Goal: Information Seeking & Learning: Check status

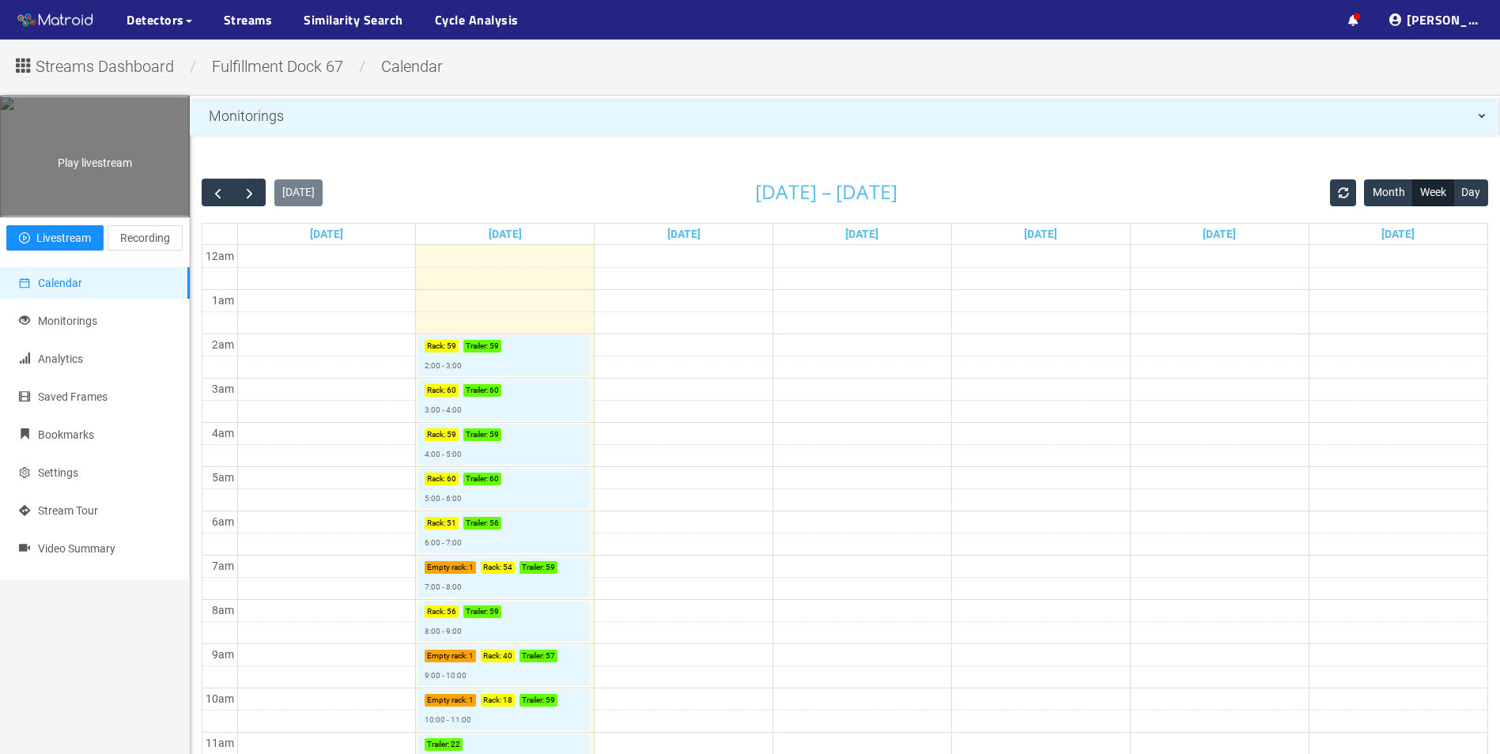
click at [110, 177] on div "Play livestream" at bounding box center [95, 156] width 188 height 119
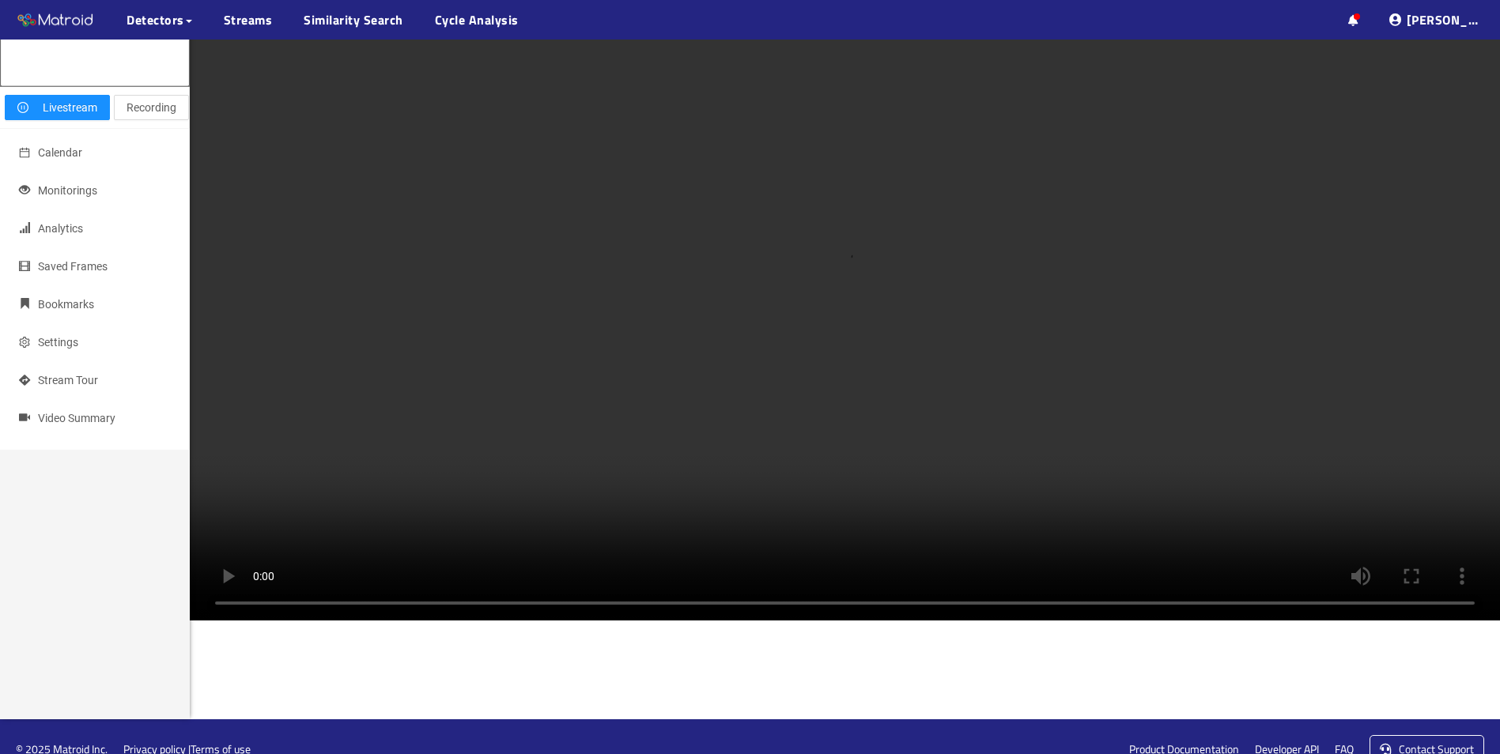
scroll to position [158, 0]
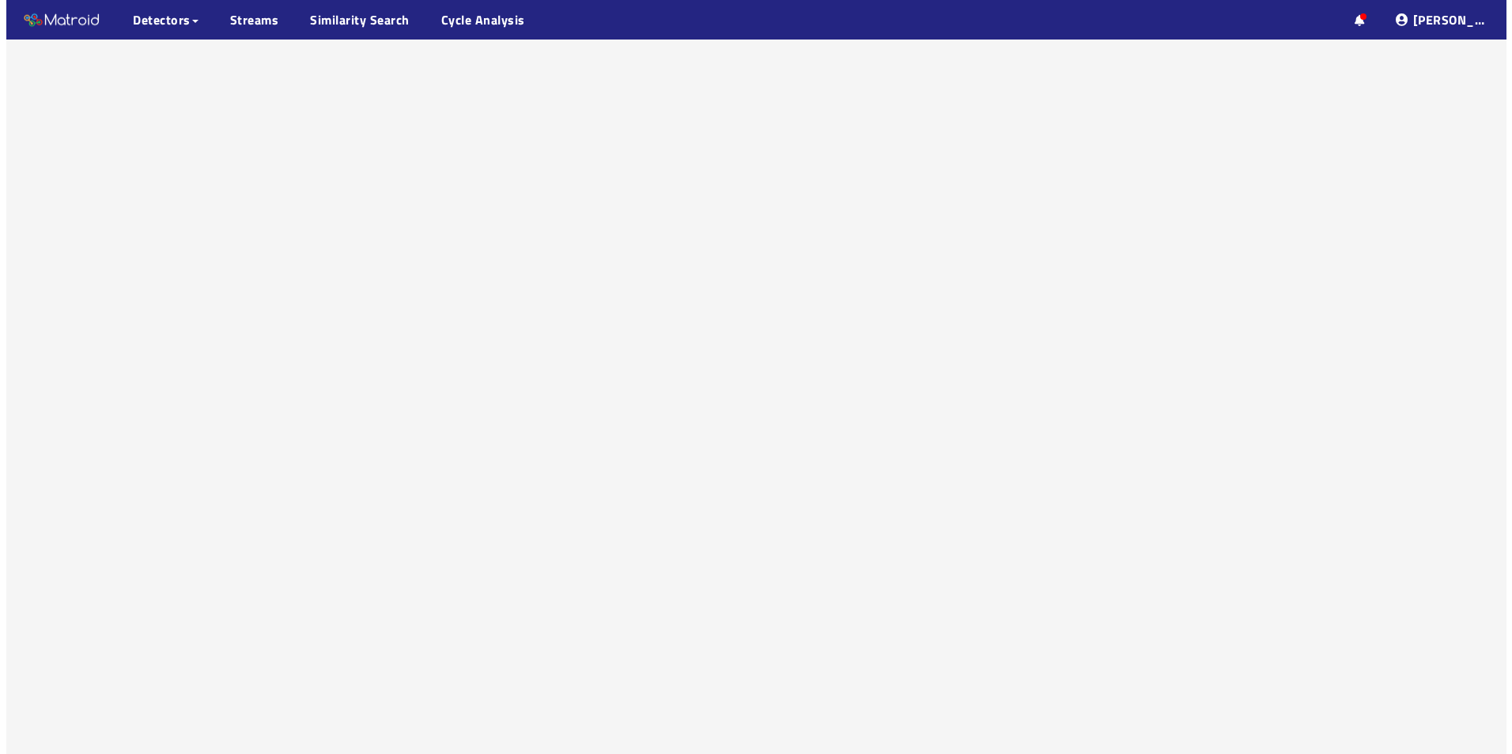
scroll to position [100, 0]
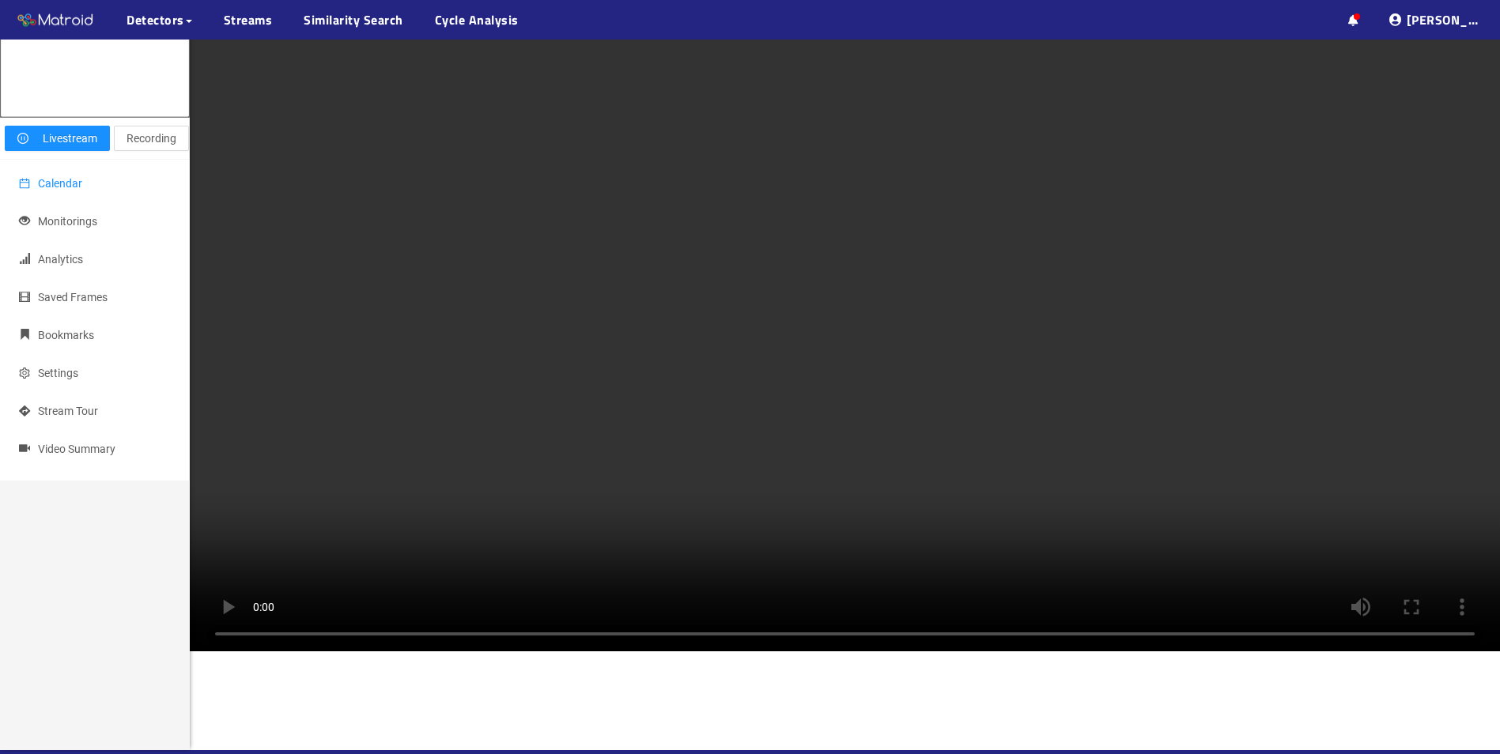
click at [62, 190] on span "Calendar" at bounding box center [60, 183] width 44 height 13
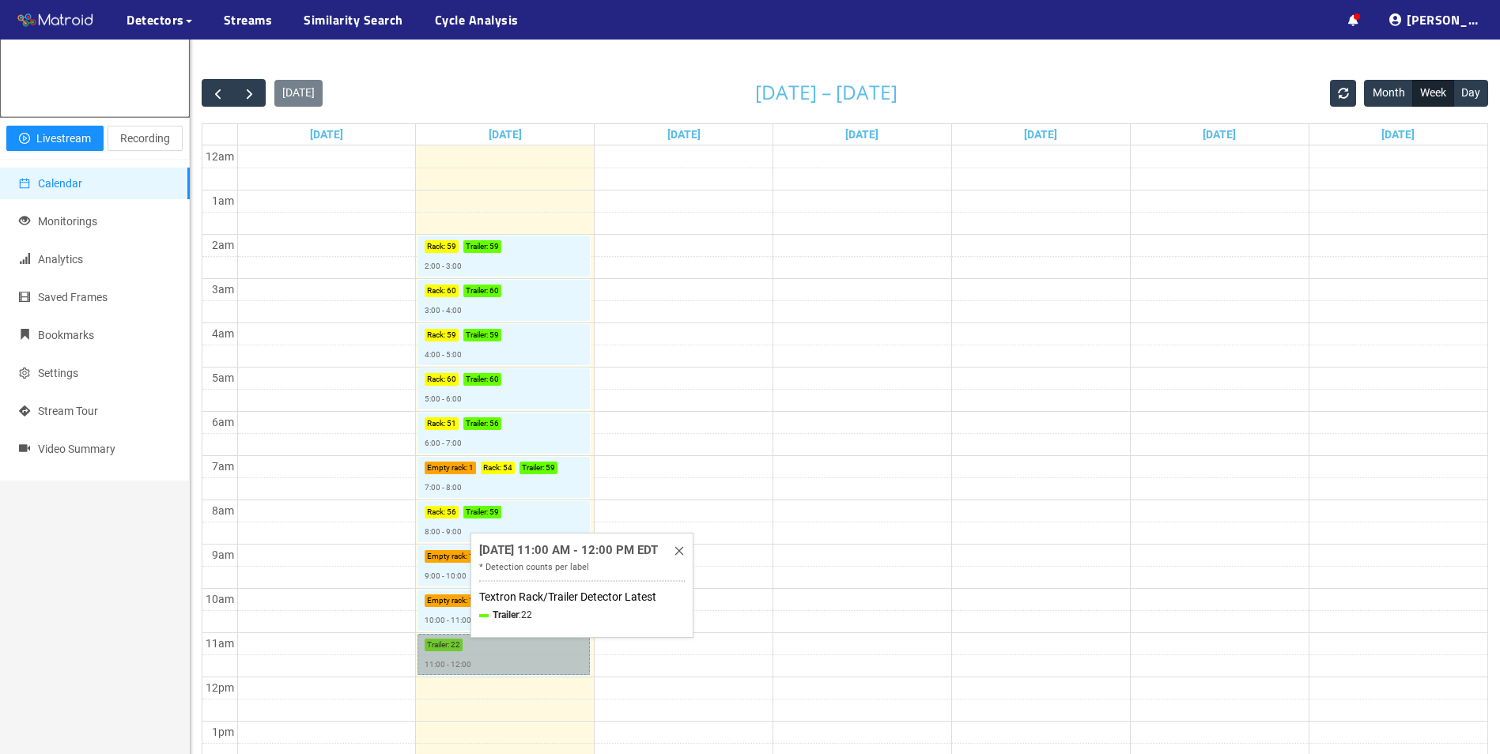
click at [508, 652] on link "Trailer : 22 11:00 - 12:00" at bounding box center [504, 654] width 172 height 41
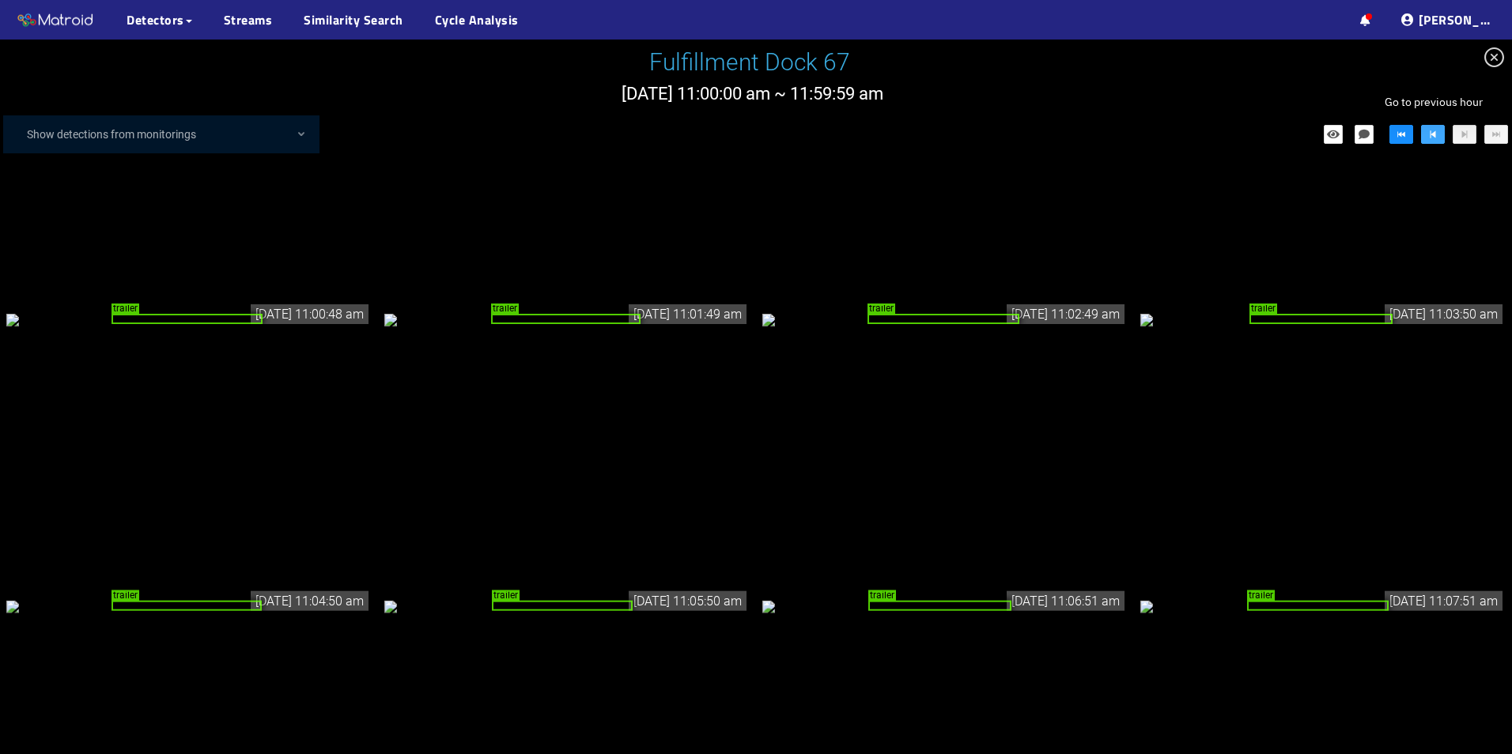
click at [1436, 135] on icon "step-backward" at bounding box center [1433, 134] width 11 height 11
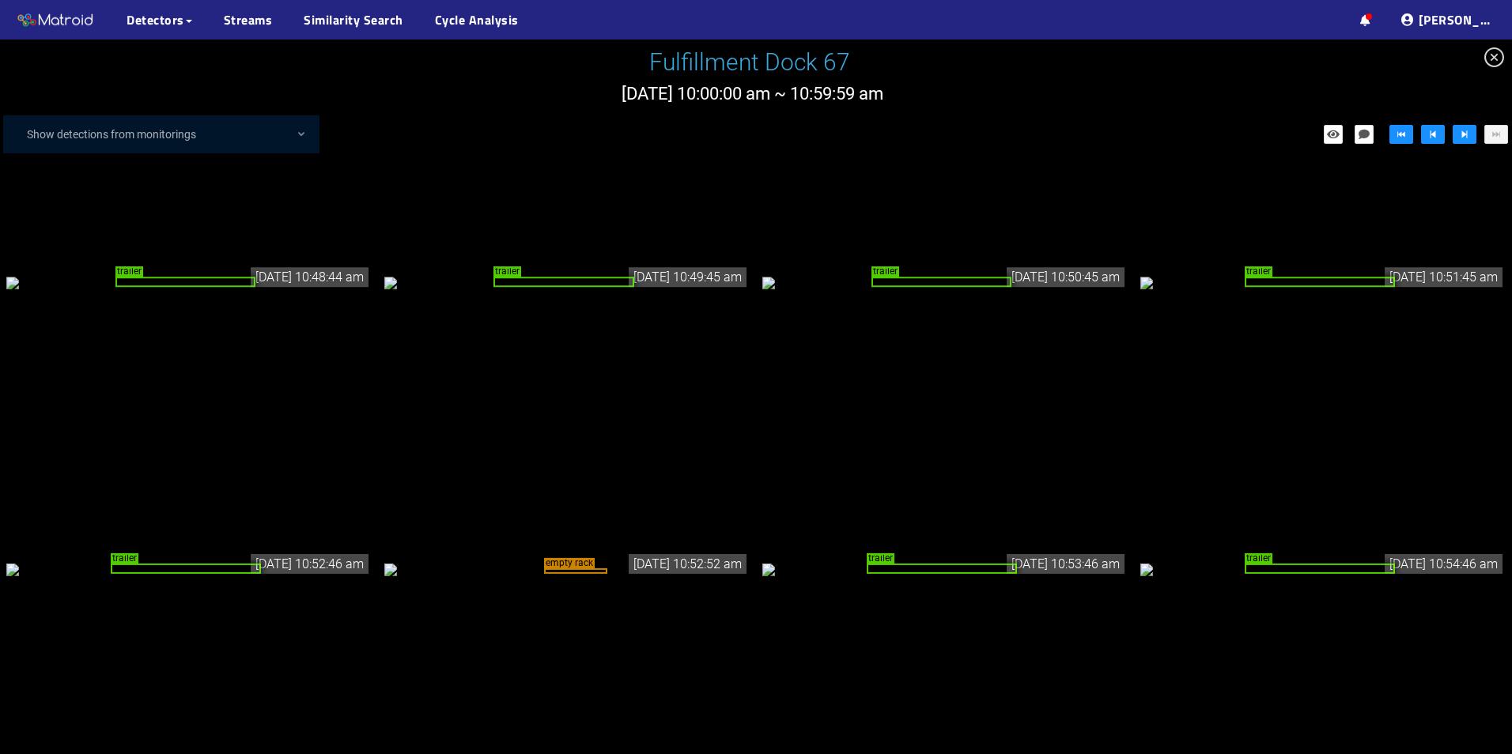
scroll to position [3480, 0]
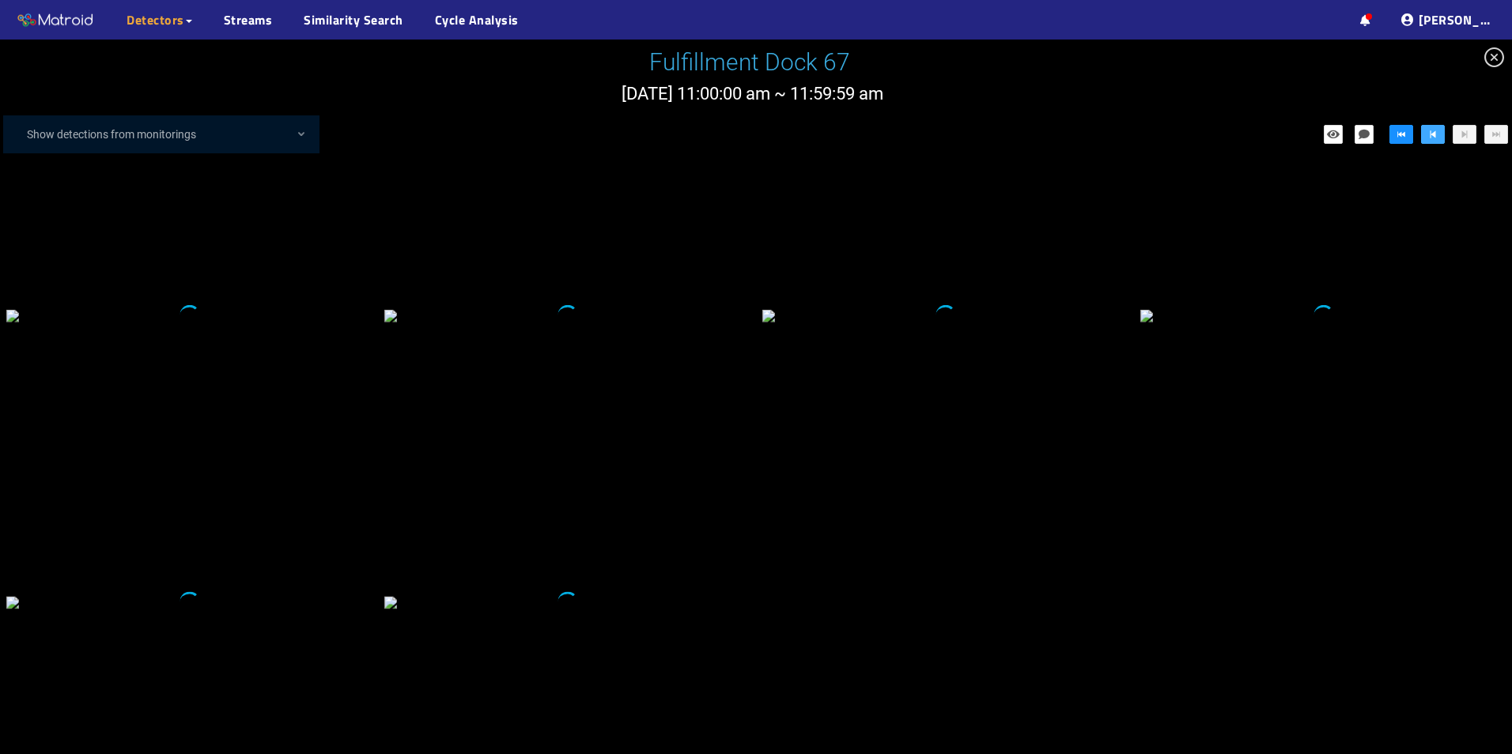
scroll to position [1024, 0]
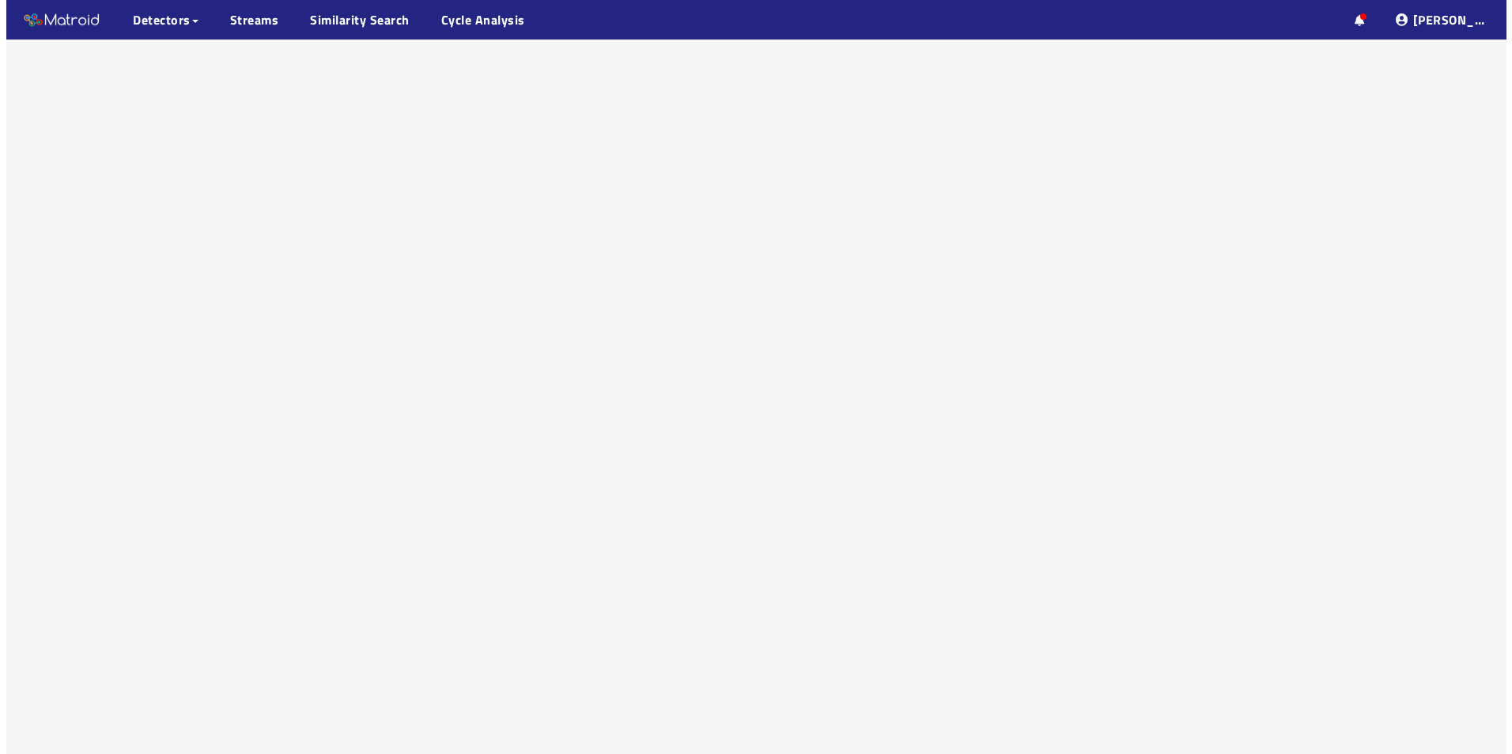
scroll to position [100, 0]
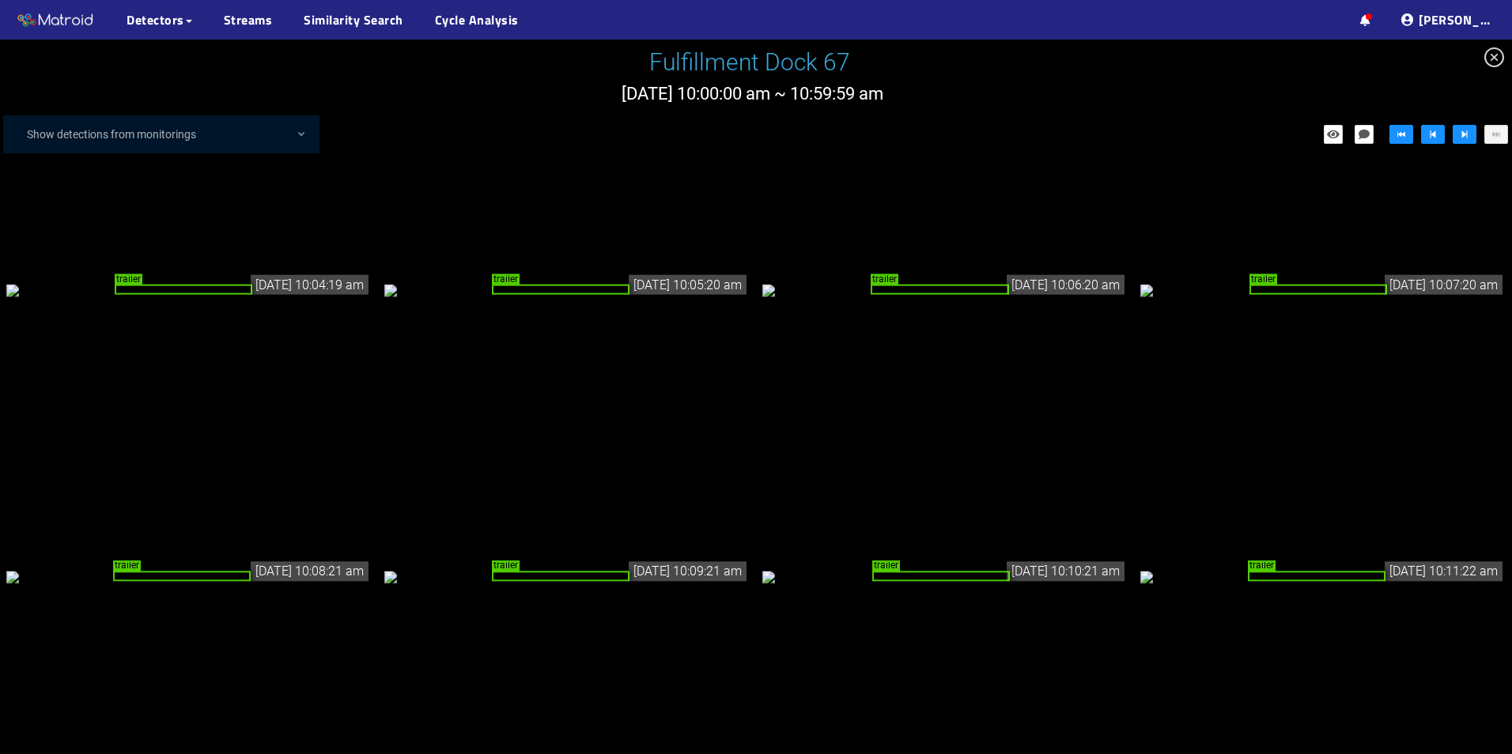
scroll to position [475, 0]
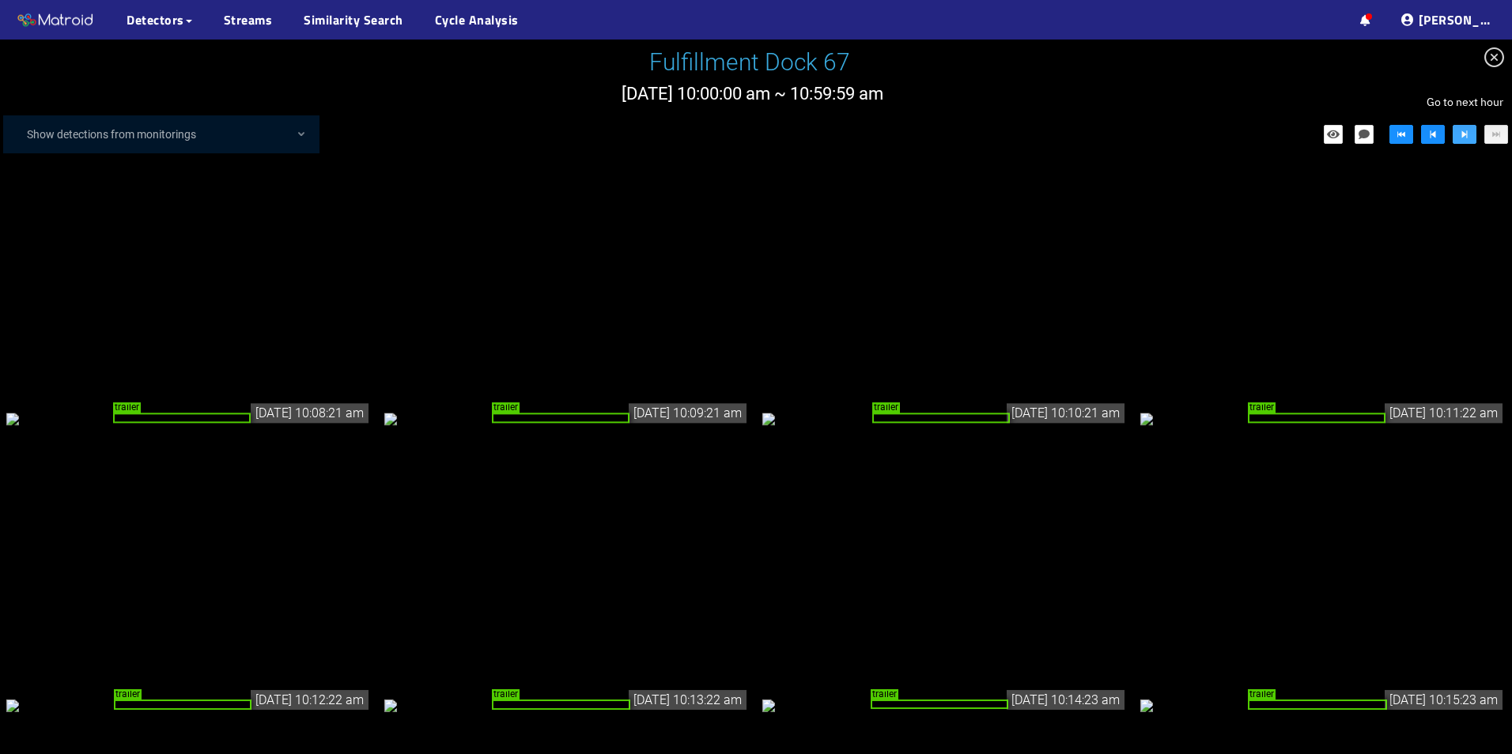
click at [1462, 135] on icon "step-forward" at bounding box center [1465, 134] width 6 height 8
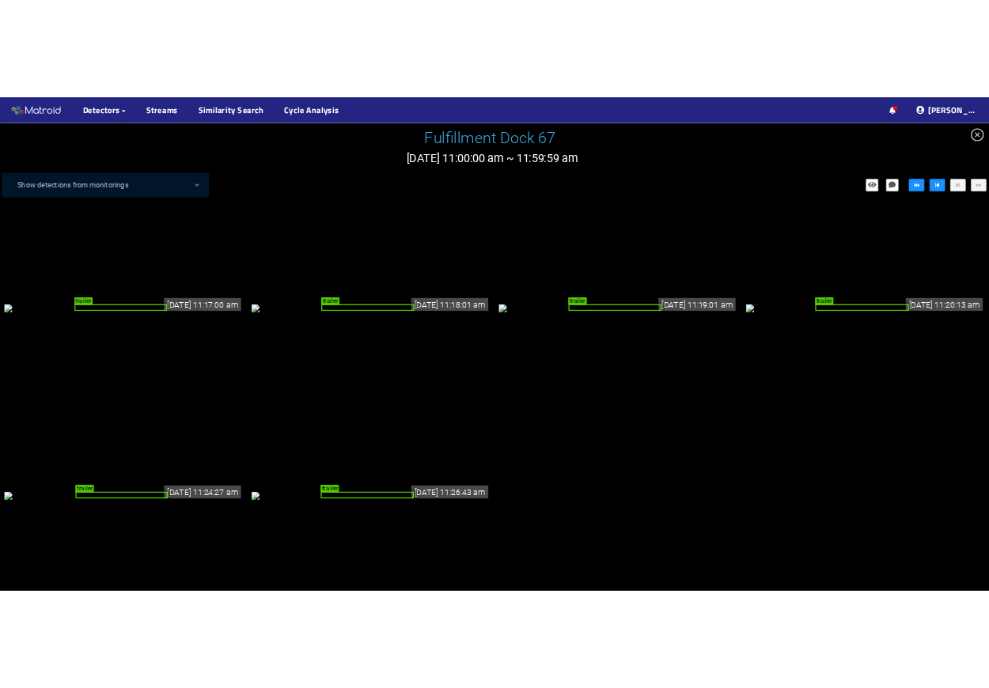
scroll to position [1152, 0]
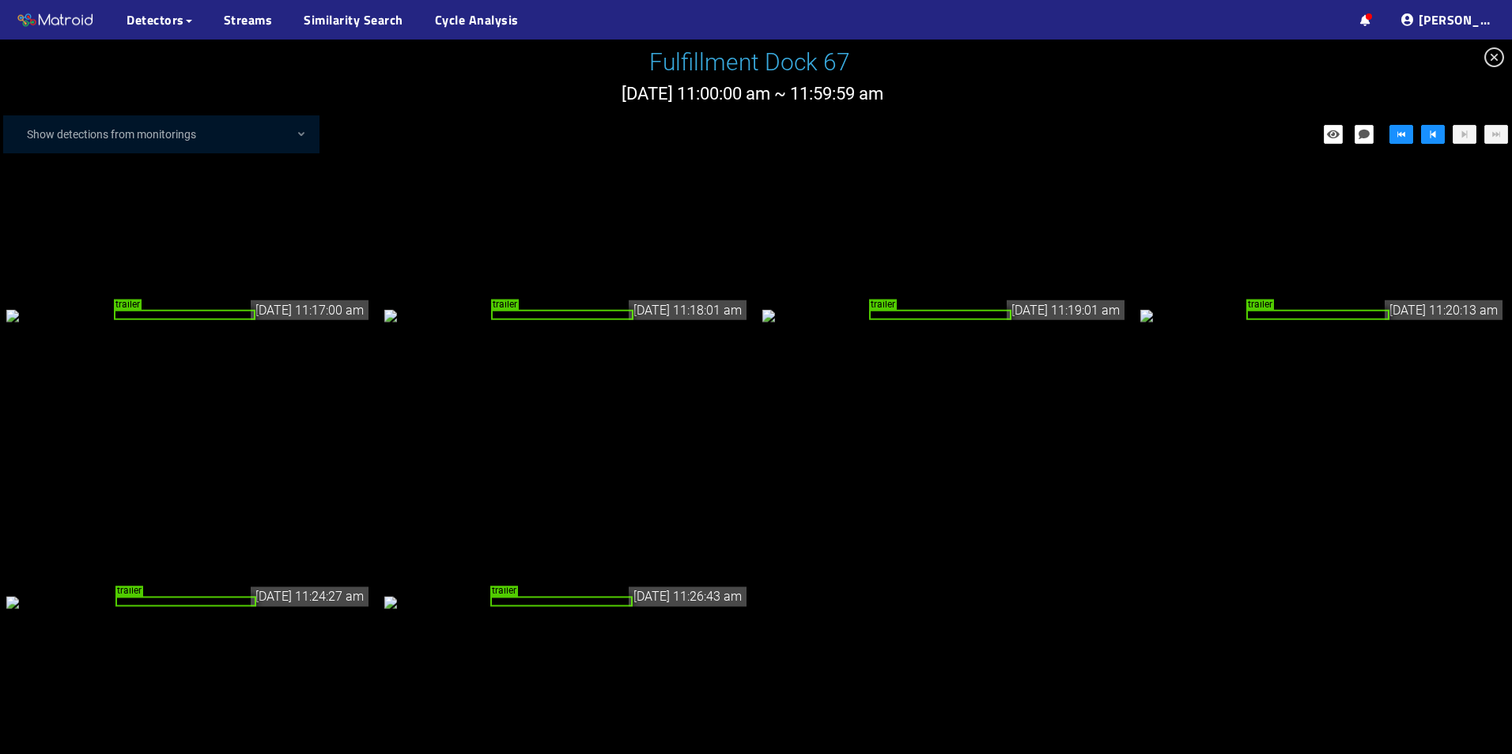
click at [717, 593] on div "trailer" at bounding box center [566, 601] width 365 height 17
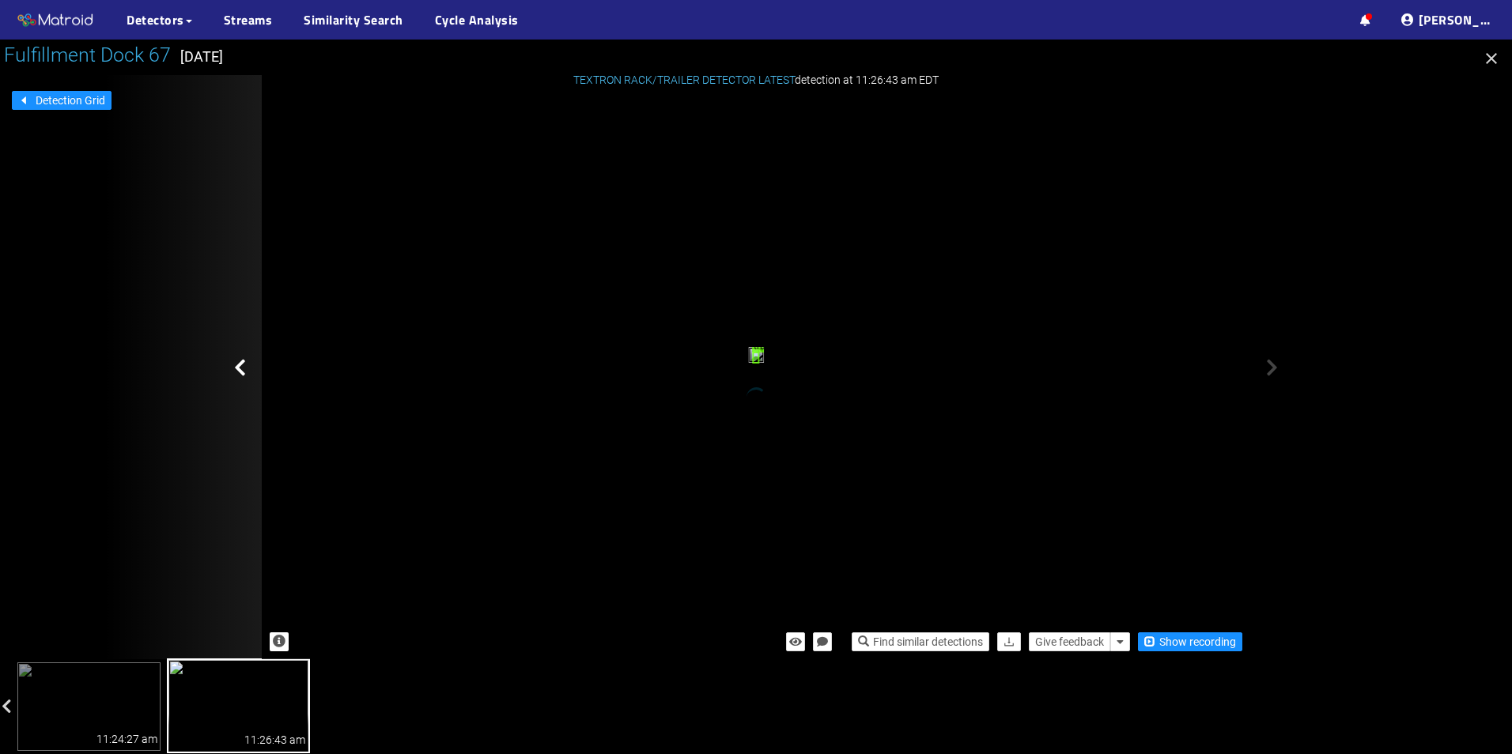
click at [237, 372] on icon at bounding box center [240, 367] width 12 height 19
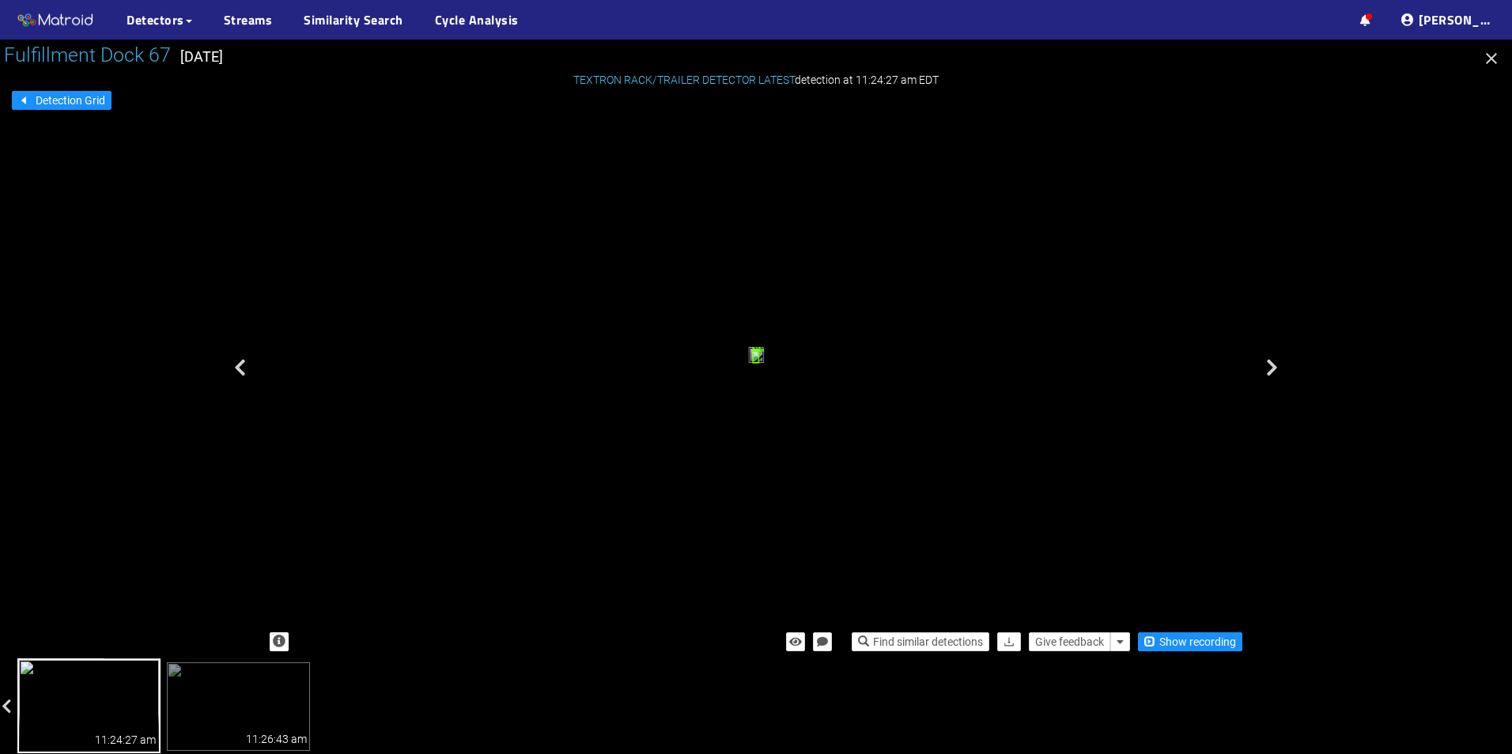
click at [237, 372] on icon at bounding box center [240, 367] width 12 height 19
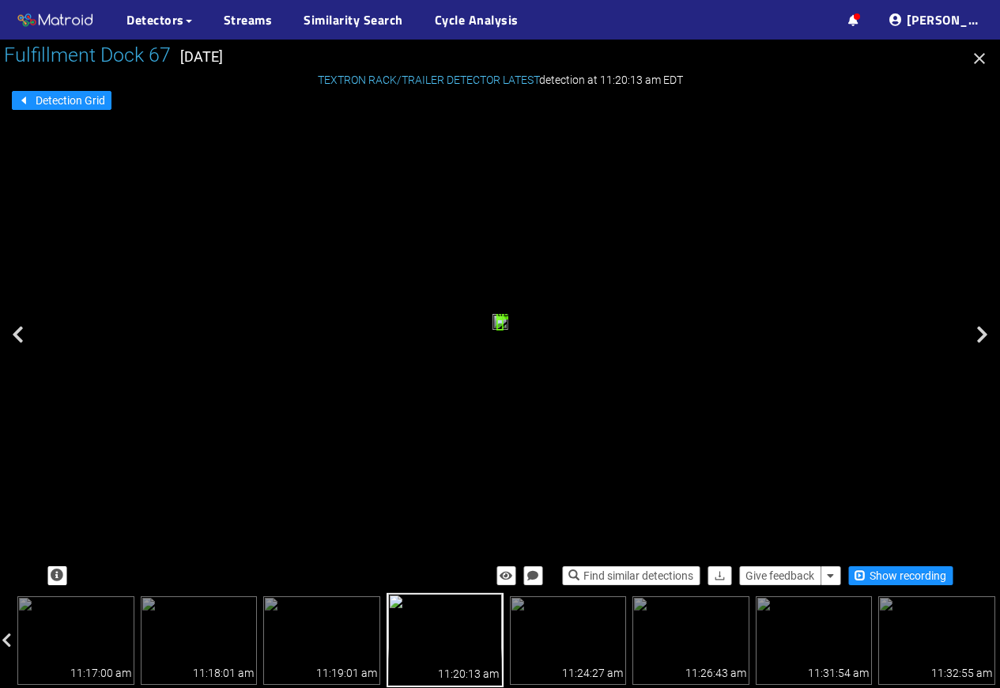
drag, startPoint x: 323, startPoint y: 76, endPoint x: 698, endPoint y: 80, distance: 374.9
click at [698, 80] on div "TEXTRON RACK/TRAILER DETECTOR LATEST detection at 11:20:13 am EDT" at bounding box center [500, 79] width 921 height 17
copy span "TEXTRON RACK/TRAILER DETECTOR LATEST detection at 11:20:13 am EDT"
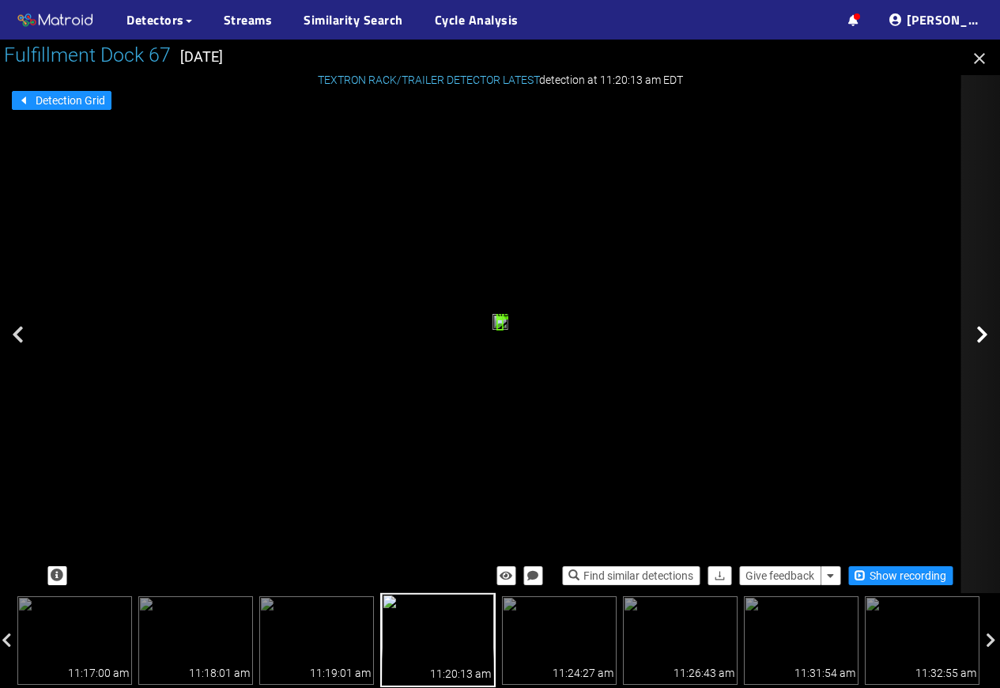
click at [985, 336] on icon at bounding box center [983, 334] width 12 height 19
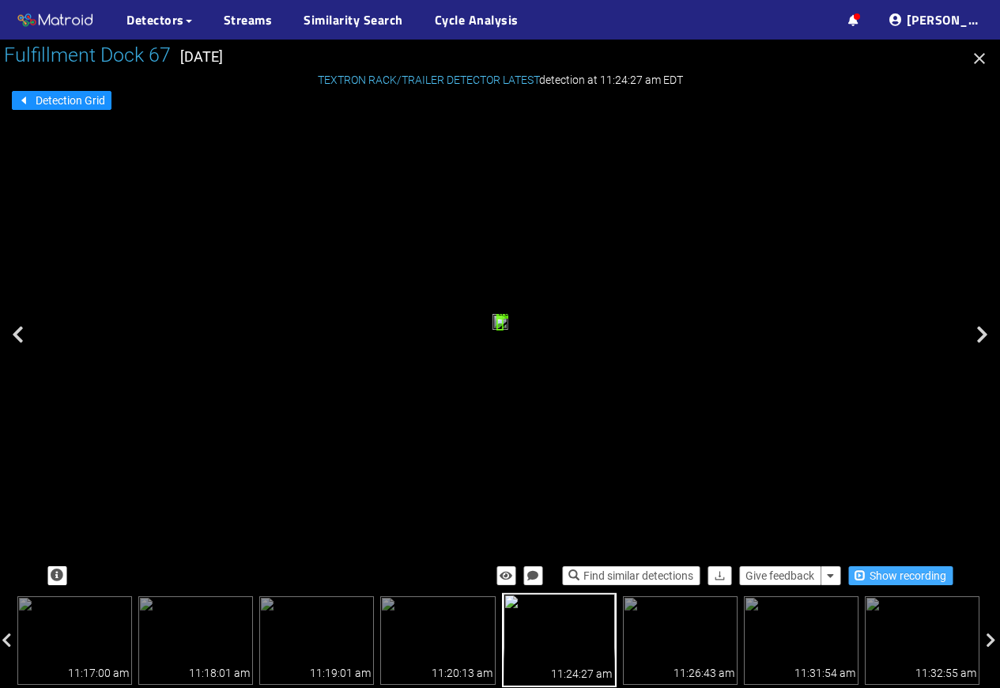
click at [894, 577] on span "Show recording" at bounding box center [908, 575] width 77 height 17
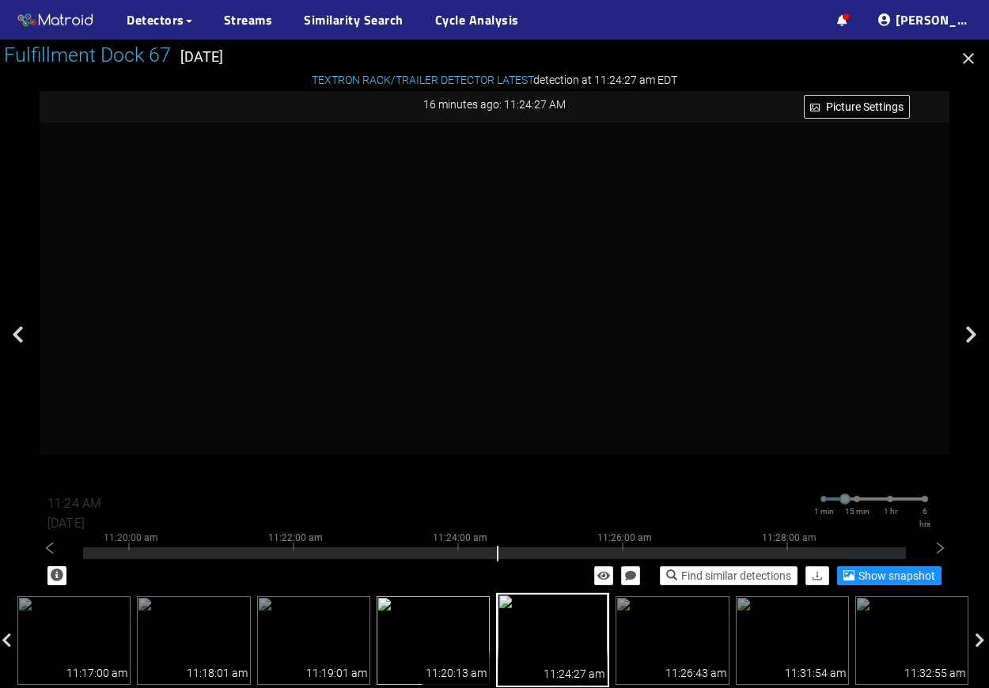
click at [439, 637] on img at bounding box center [432, 640] width 113 height 89
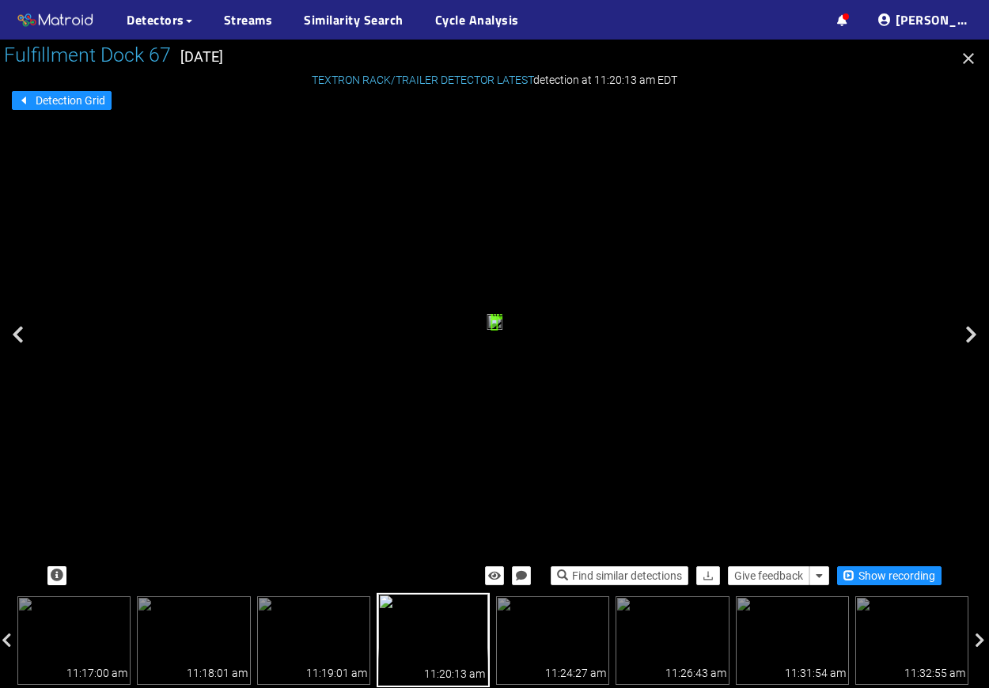
click at [502, 335] on div "trailer" at bounding box center [494, 324] width 16 height 21
click at [874, 574] on span "Show recording" at bounding box center [896, 575] width 77 height 17
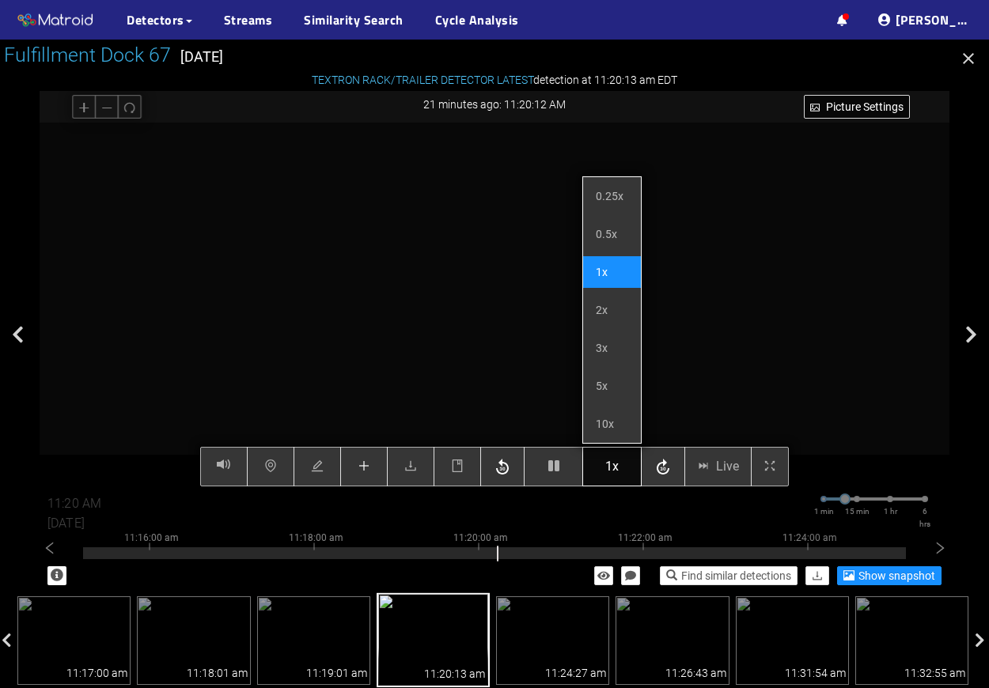
click at [607, 468] on span "1x" at bounding box center [611, 466] width 13 height 20
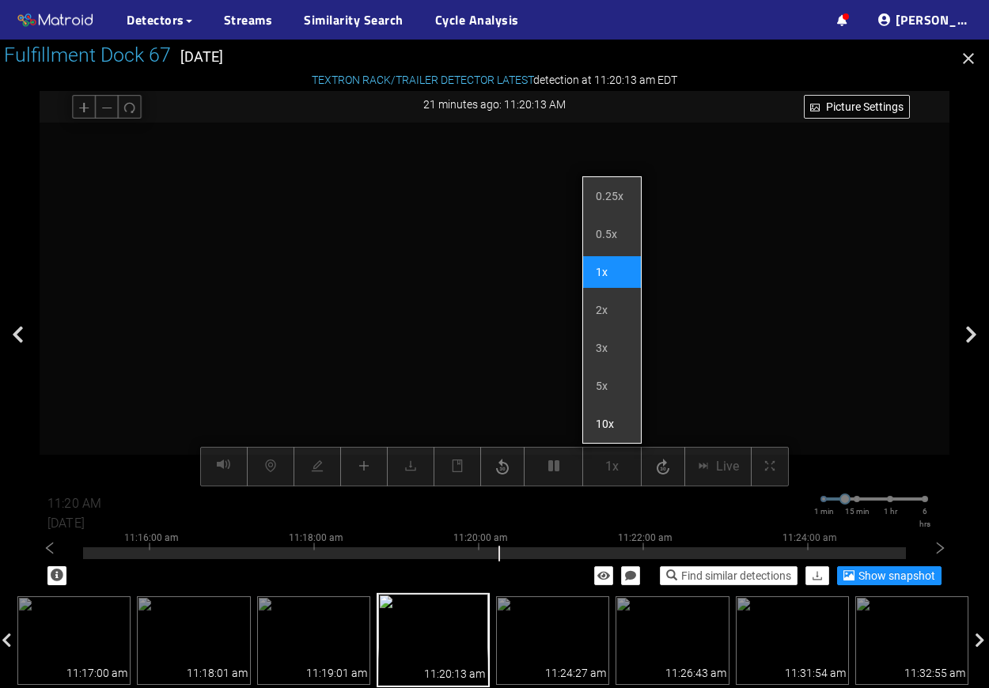
click at [603, 425] on li "10x" at bounding box center [612, 424] width 58 height 32
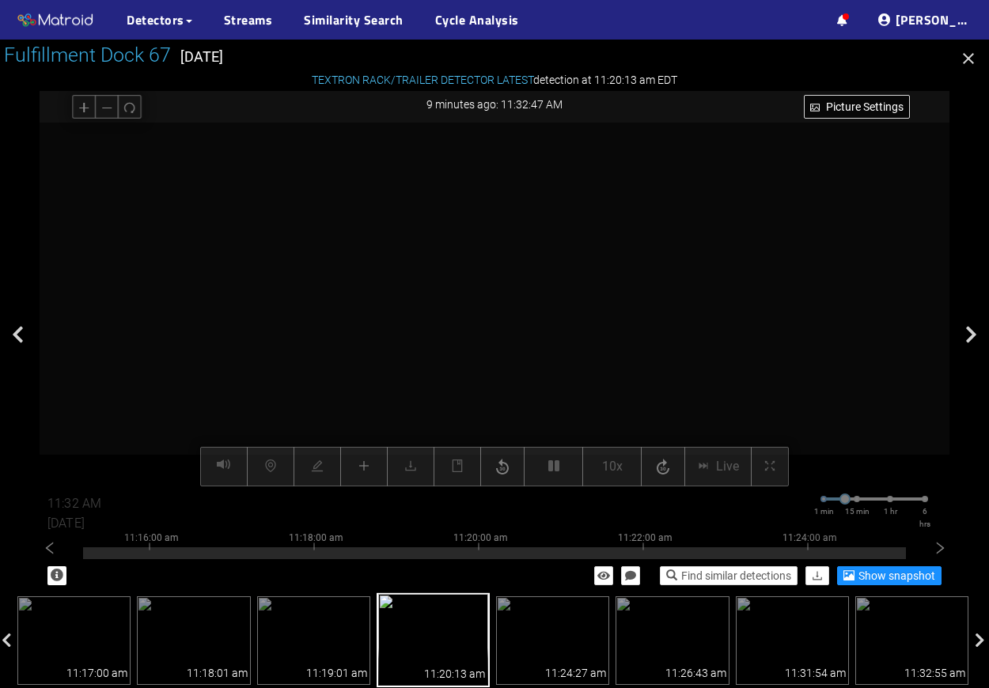
click at [420, 286] on video at bounding box center [494, 305] width 728 height 364
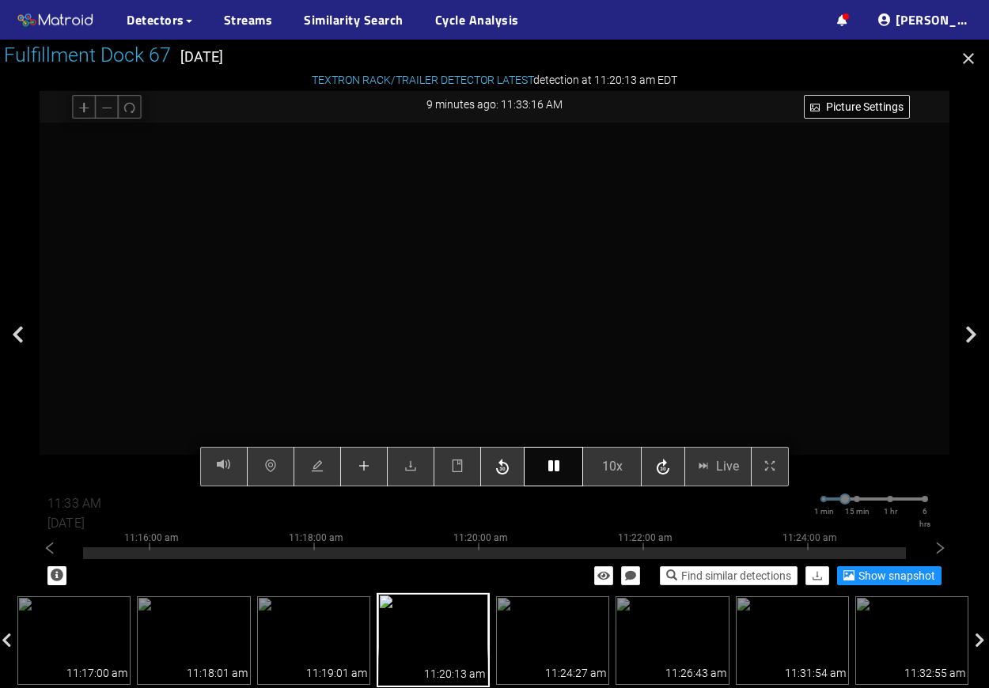
click at [549, 470] on div "Picture Settings 10x Live 11:33 AM [DATE] 1 min 15 min 1 hr 6 hrs 11:06:00 am 1…" at bounding box center [494, 305] width 909 height 364
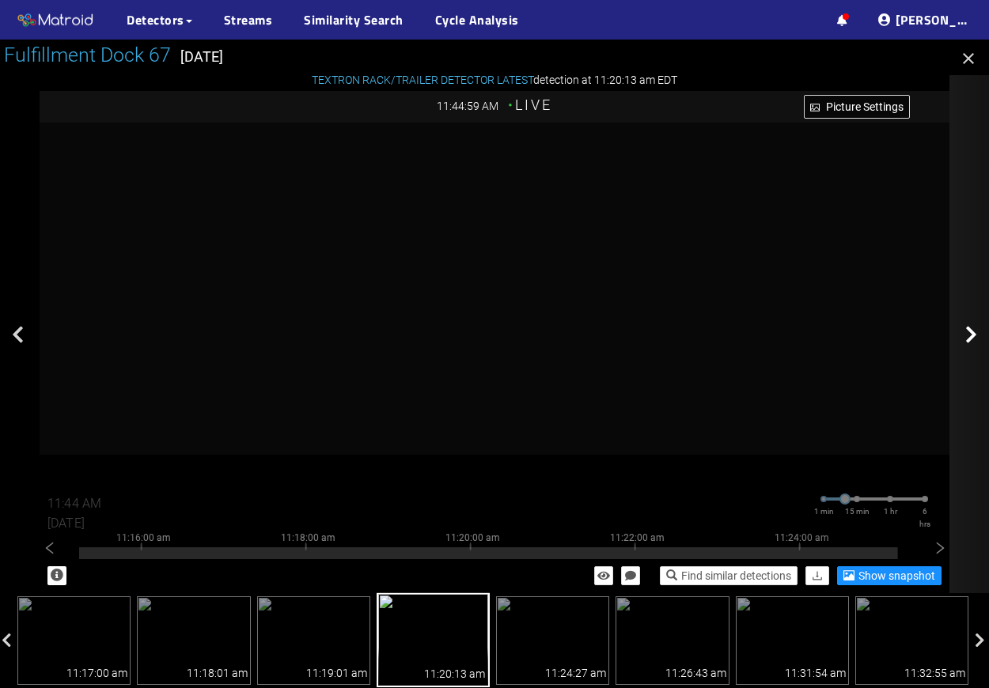
type input "11:45 AM"
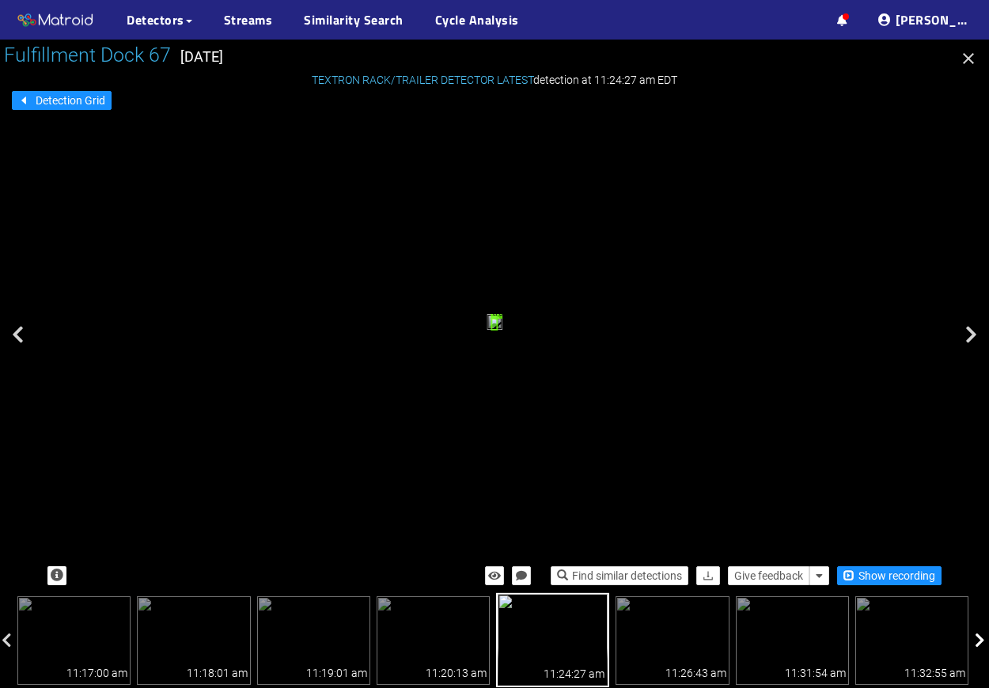
click at [975, 637] on icon at bounding box center [979, 641] width 10 height 16
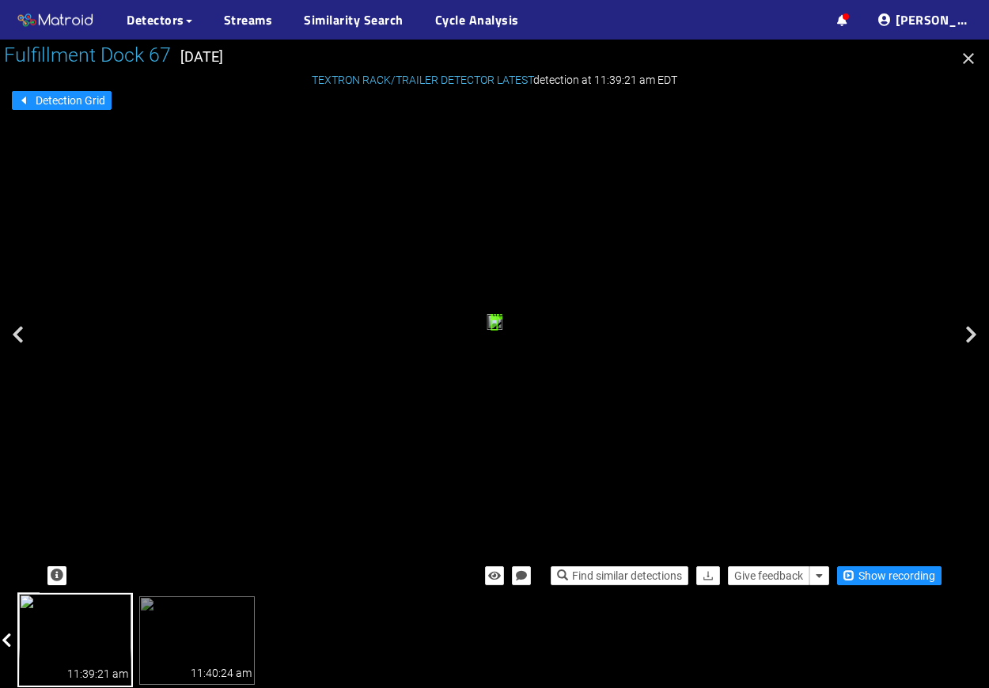
click at [6, 641] on icon at bounding box center [7, 641] width 10 height 16
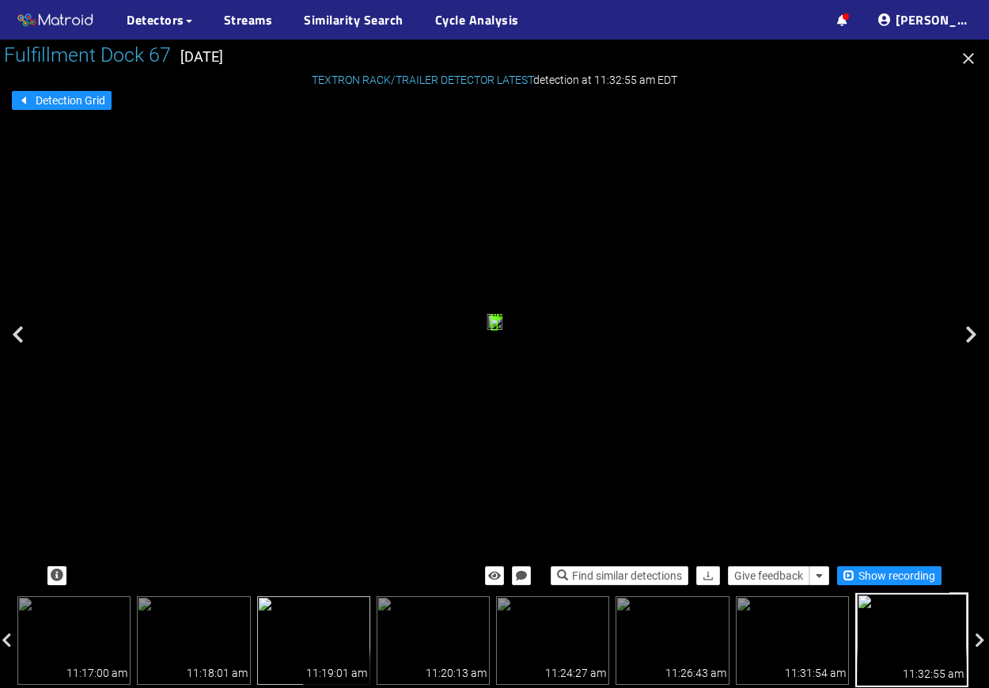
click at [341, 653] on div "11:19:01 am" at bounding box center [336, 666] width 67 height 38
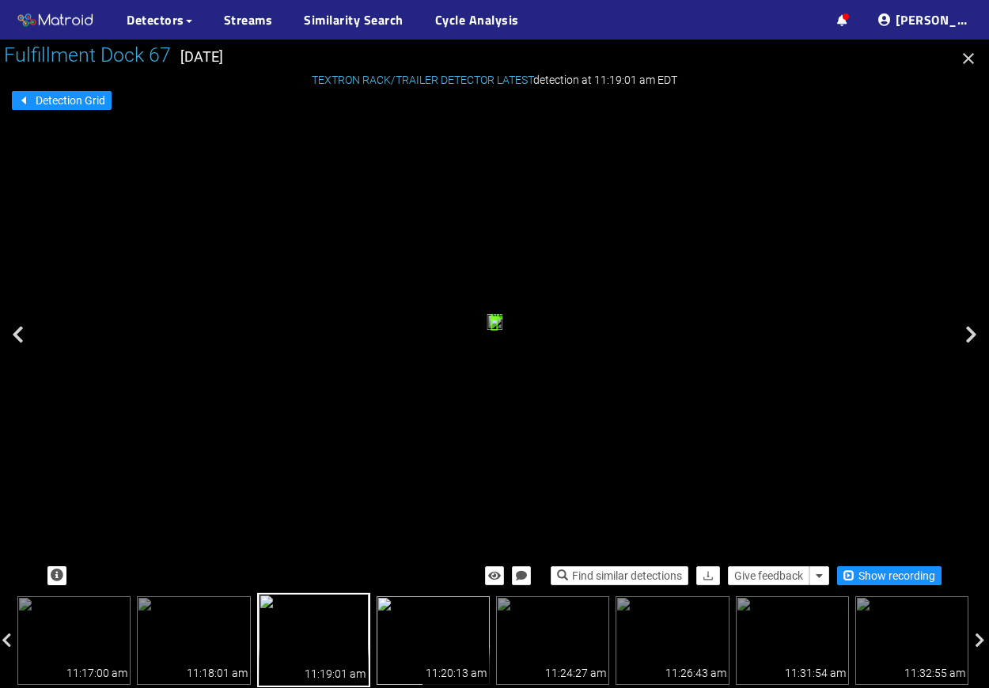
click at [422, 649] on img at bounding box center [432, 640] width 113 height 89
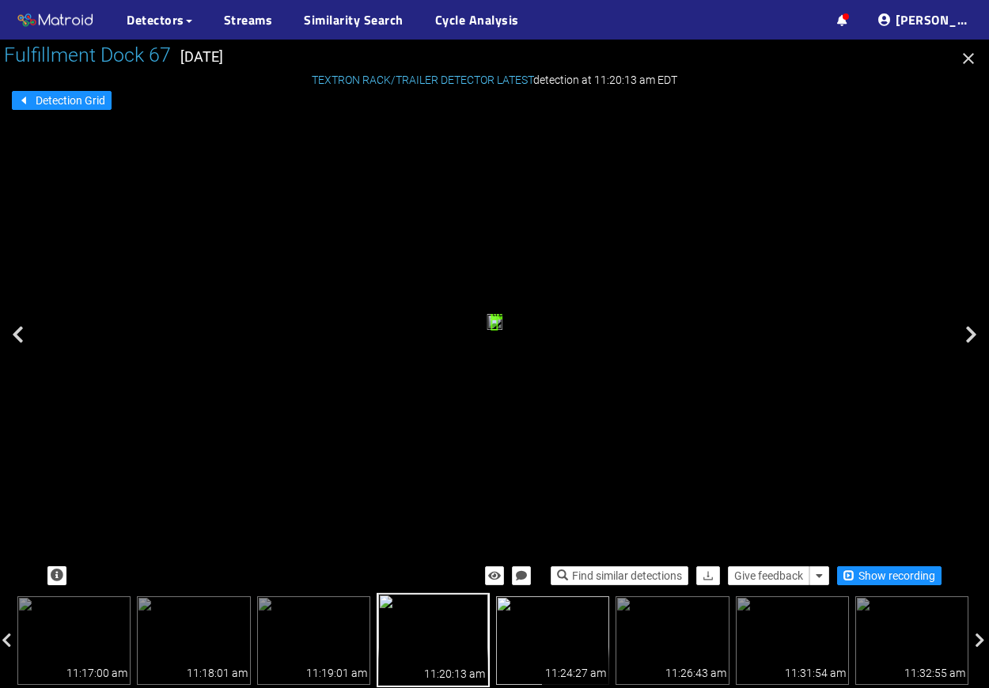
click at [554, 652] on div "11:24:27 am" at bounding box center [575, 666] width 67 height 38
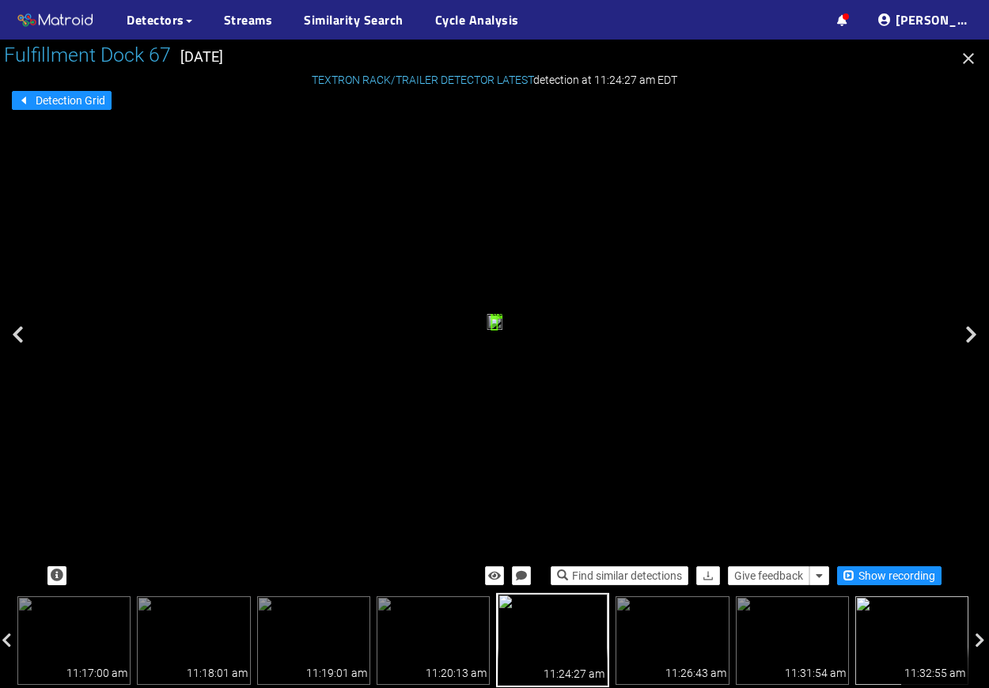
click at [933, 656] on div "11:32:55 am" at bounding box center [934, 666] width 67 height 38
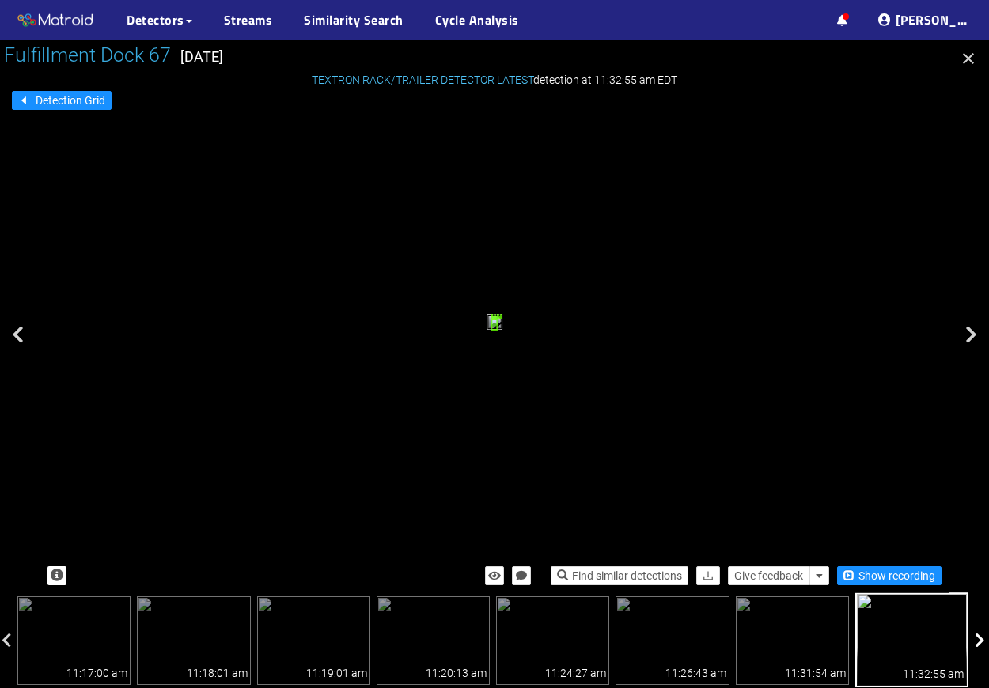
click at [978, 637] on icon at bounding box center [979, 641] width 10 height 16
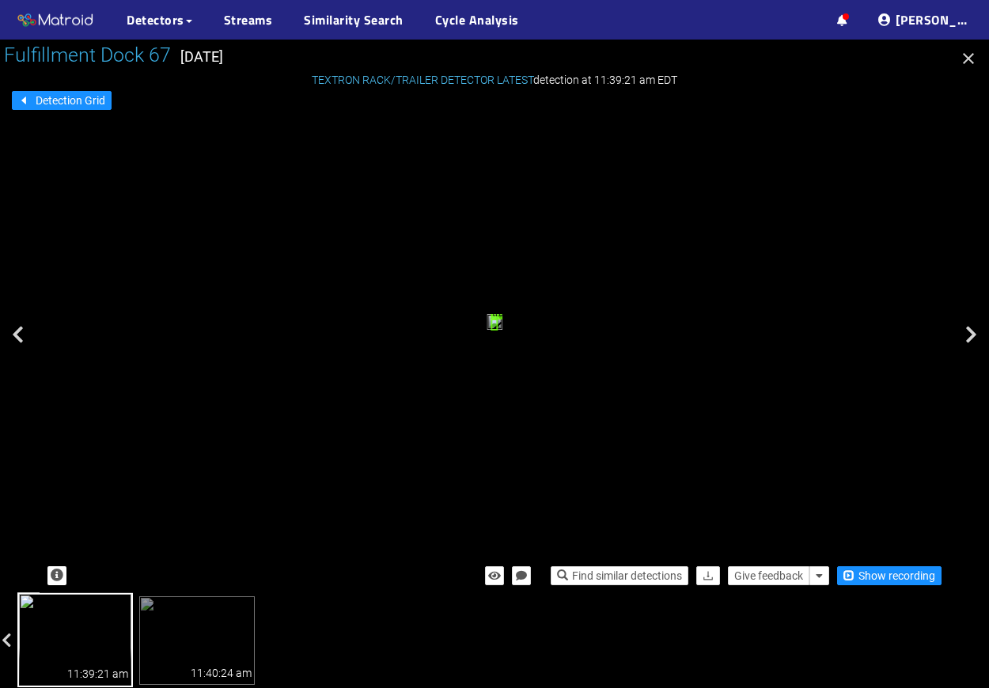
click at [93, 658] on div "11:39:21 am" at bounding box center [75, 667] width 112 height 38
click at [865, 499] on div "trailer" at bounding box center [494, 324] width 909 height 459
